Goal: Task Accomplishment & Management: Manage account settings

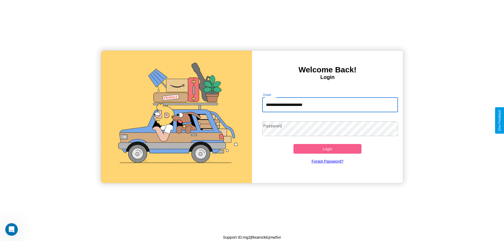
type input "**********"
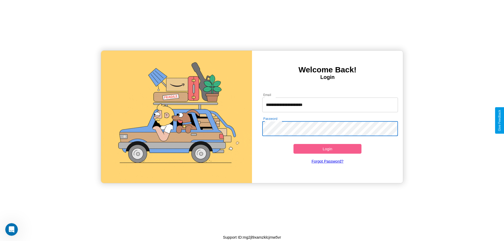
click at [327, 149] on button "Login" at bounding box center [327, 149] width 68 height 10
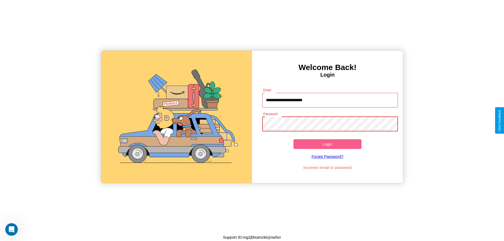
click at [327, 144] on button "Login" at bounding box center [327, 144] width 68 height 10
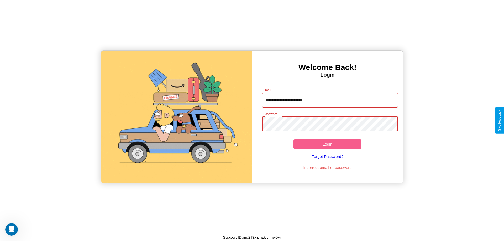
click at [327, 144] on button "Login" at bounding box center [327, 144] width 68 height 10
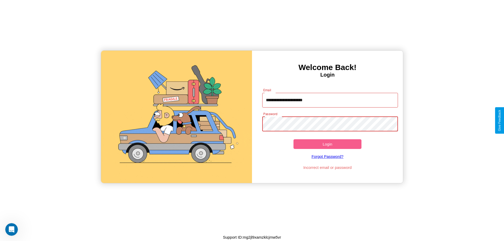
click at [327, 144] on button "Login" at bounding box center [327, 144] width 68 height 10
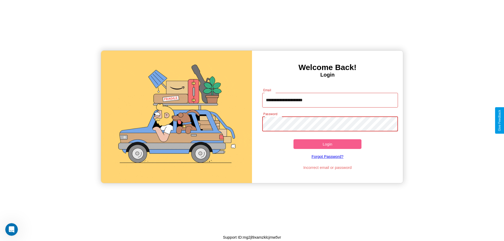
click at [327, 144] on button "Login" at bounding box center [327, 144] width 68 height 10
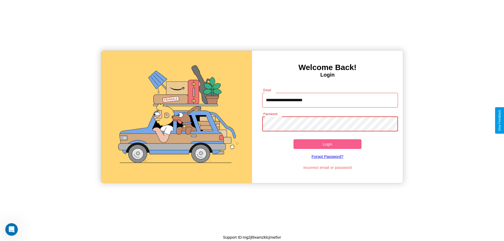
click at [327, 144] on button "Login" at bounding box center [327, 144] width 68 height 10
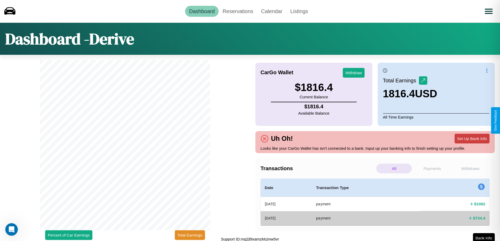
click at [472, 139] on button "Set Up Bank Info" at bounding box center [471, 139] width 35 height 10
